Goal: Navigation & Orientation: Find specific page/section

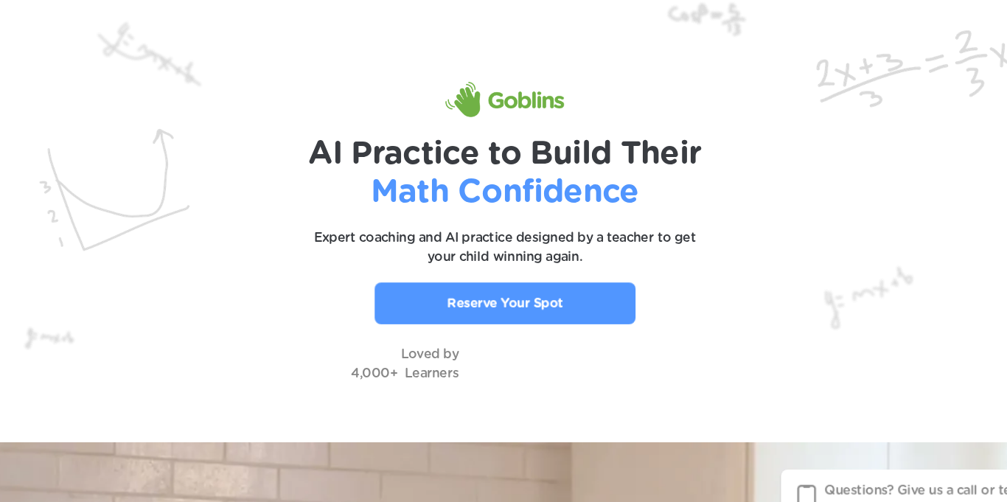
click at [572, 262] on link "Reserve Your Spot" at bounding box center [504, 278] width 240 height 38
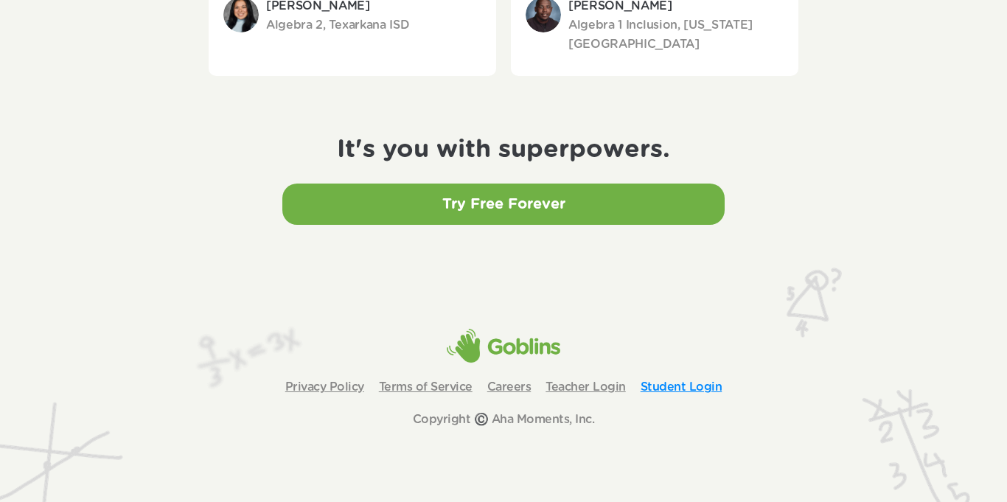
click at [673, 388] on link "Student Login" at bounding box center [682, 387] width 82 height 12
